Goal: Find specific page/section: Find specific page/section

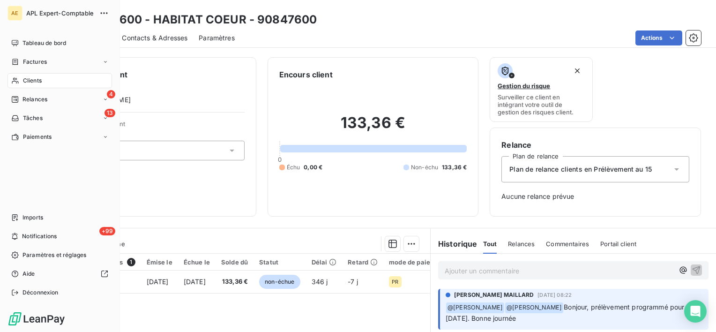
click at [21, 78] on div "Clients" at bounding box center [59, 80] width 105 height 15
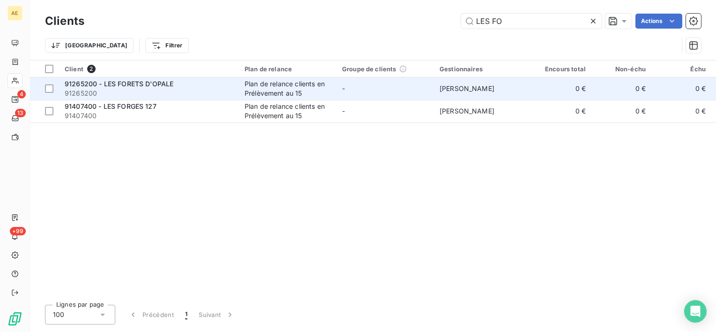
type input "LES FO"
click at [155, 81] on span "91265200 - LES FORETS D'OPALE" at bounding box center [119, 84] width 109 height 8
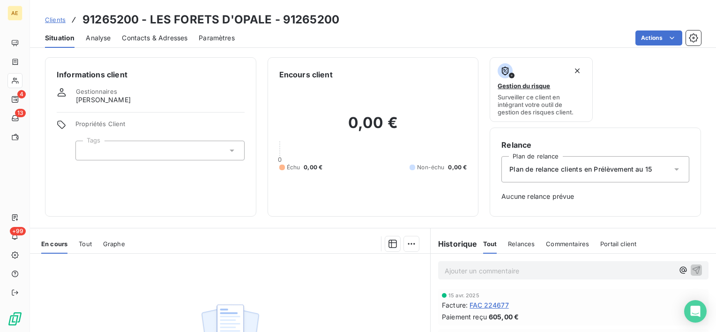
click at [154, 34] on span "Contacts & Adresses" at bounding box center [155, 37] width 66 height 9
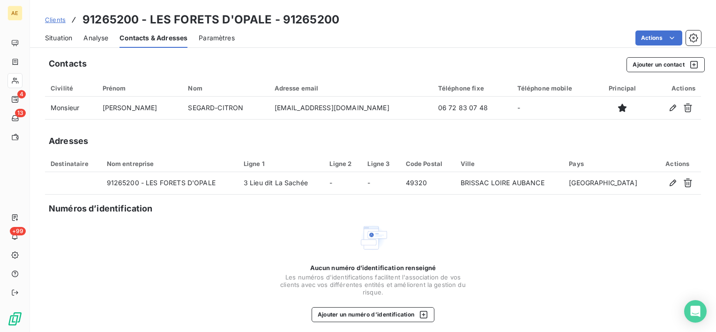
click at [56, 39] on span "Situation" at bounding box center [58, 37] width 27 height 9
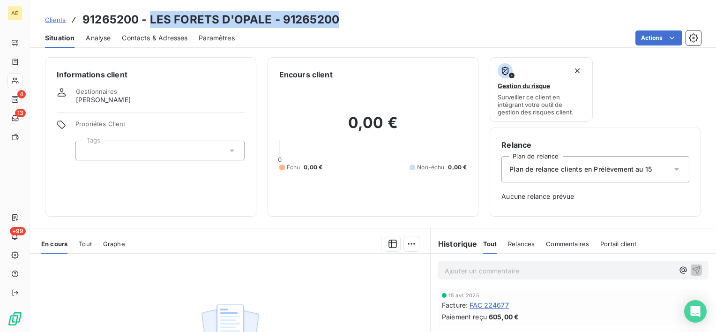
drag, startPoint x: 362, startPoint y: 25, endPoint x: 148, endPoint y: 12, distance: 214.6
click at [148, 12] on div "Clients 91265200 - LES FORETS D'OPALE - 91265200" at bounding box center [373, 19] width 686 height 17
copy h3 "LES FORETS D'OPALE - 91265200"
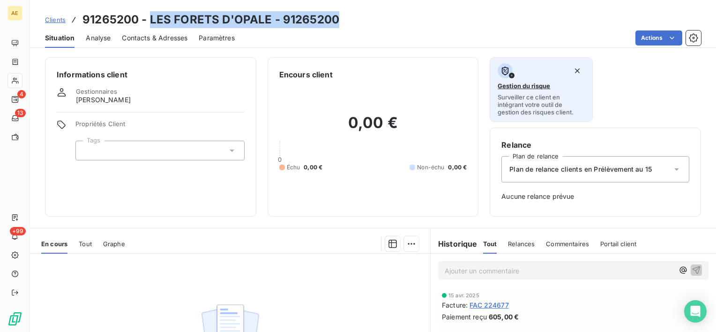
scroll to position [129, 0]
